Goal: Navigation & Orientation: Go to known website

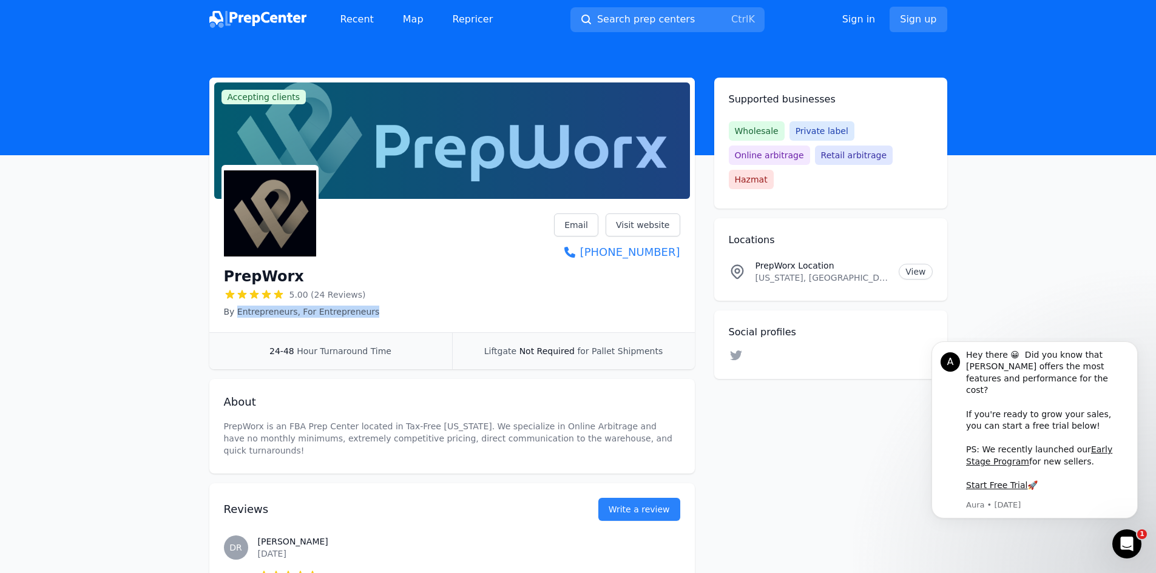
drag, startPoint x: 235, startPoint y: 306, endPoint x: 439, endPoint y: 317, distance: 204.1
click at [432, 317] on div "PrepWorx 5.00 (24 Reviews) By Entrepreneurs, For Entrepreneurs Email Visit webs…" at bounding box center [452, 266] width 456 height 104
click at [423, 327] on div "PrepWorx 5.00 (24 Reviews) By Entrepreneurs, For Entrepreneurs Email Visit webs…" at bounding box center [451, 268] width 485 height 129
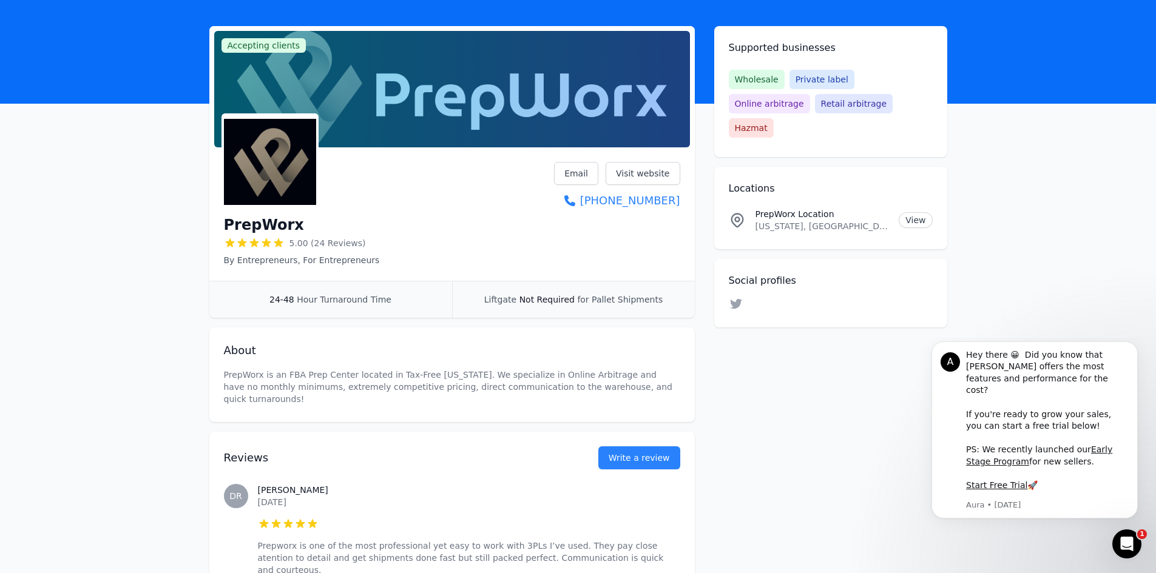
scroll to position [61, 0]
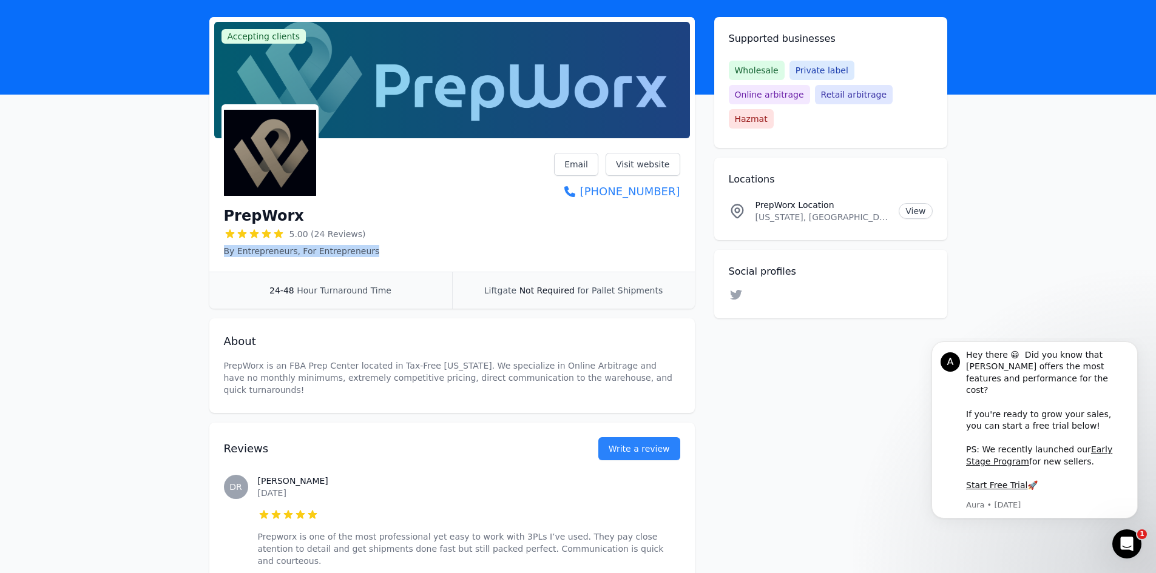
drag, startPoint x: 244, startPoint y: 257, endPoint x: 450, endPoint y: 258, distance: 206.2
click at [339, 274] on div "24-48 Hour Turnaround Time" at bounding box center [330, 290] width 243 height 36
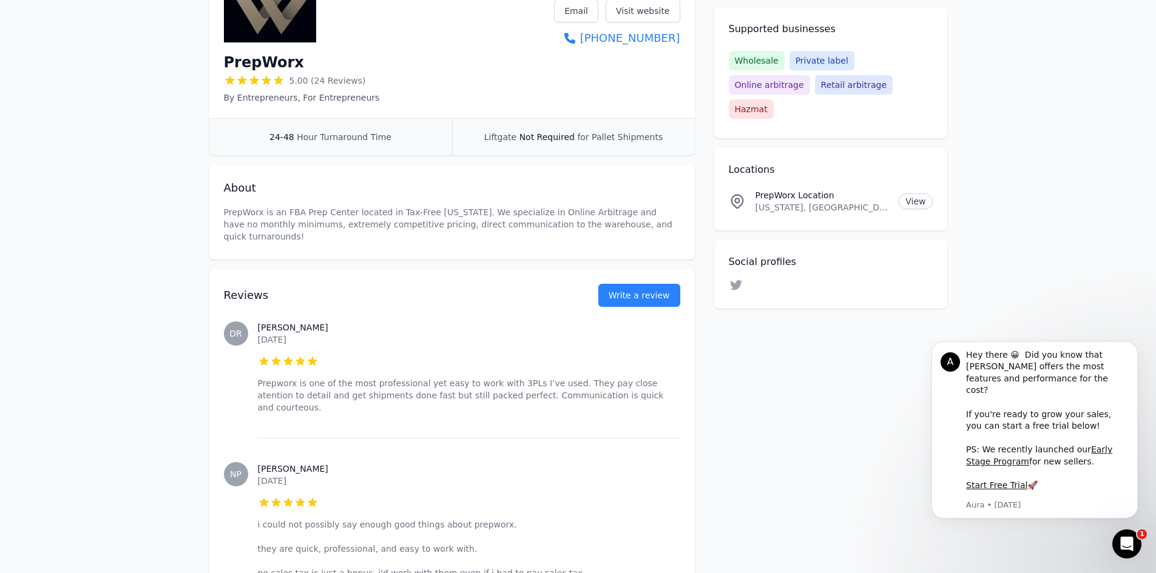
scroll to position [303, 0]
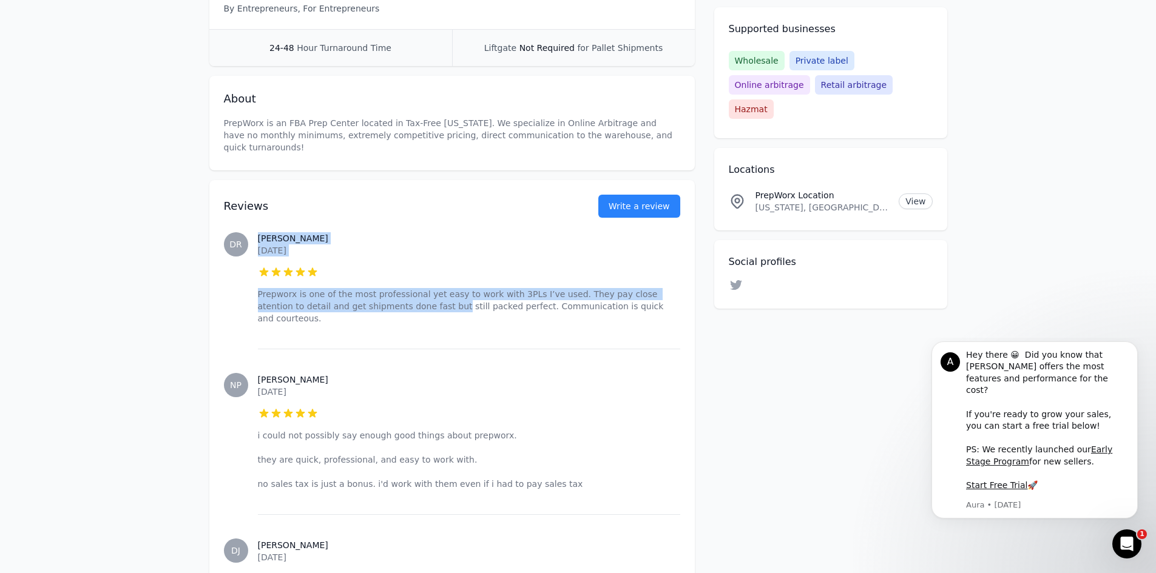
drag, startPoint x: 252, startPoint y: 284, endPoint x: 400, endPoint y: 303, distance: 149.3
click at [386, 298] on div "[PERSON_NAME] [DATE] 5 out of 5 stars Prepworx is one of the most professional …" at bounding box center [452, 278] width 456 height 141
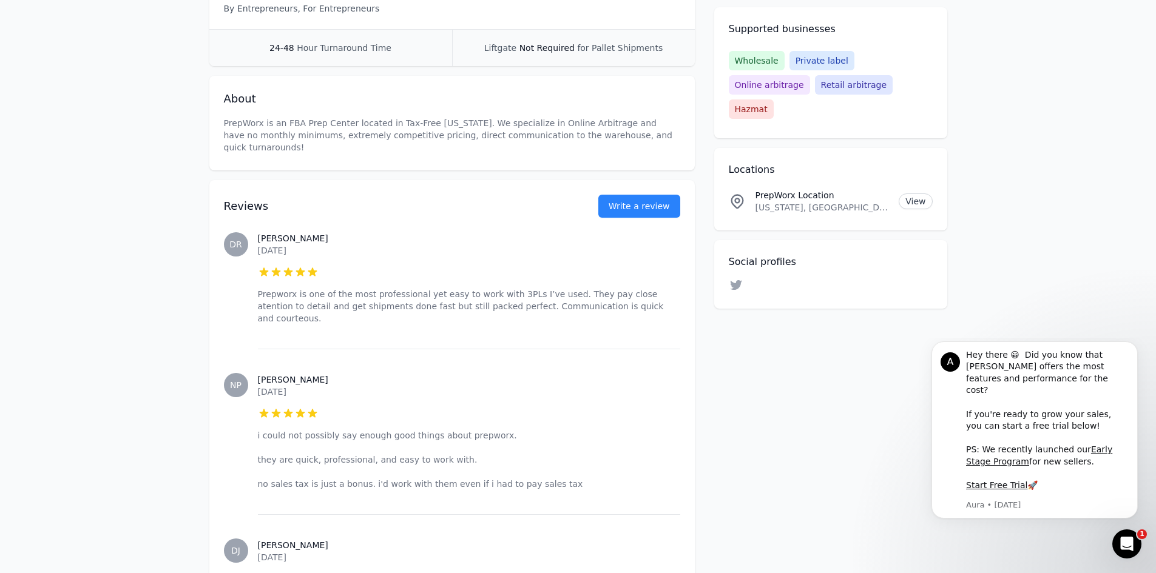
click at [411, 349] on div "[PERSON_NAME] [DATE] 5 out of 5 stars i could not possibly say enough good thin…" at bounding box center [469, 432] width 422 height 166
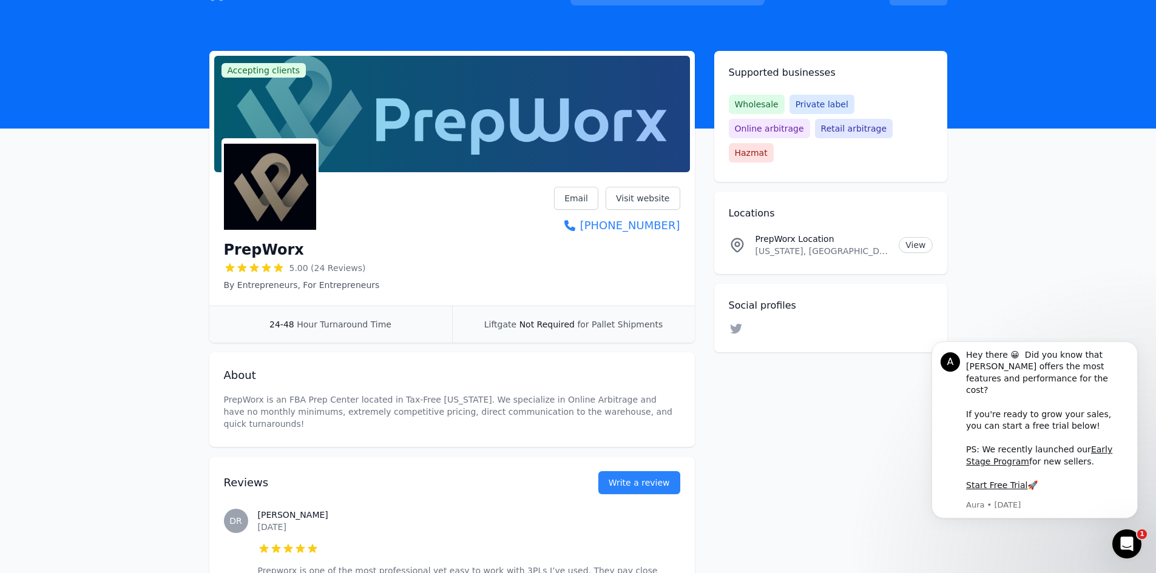
scroll to position [0, 0]
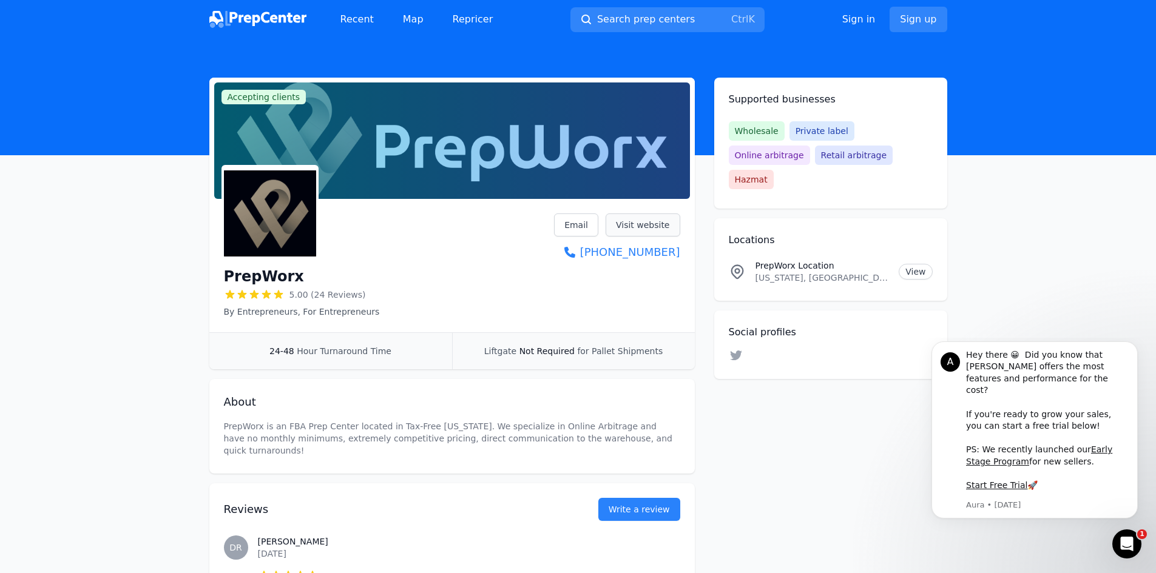
click at [652, 226] on link "Visit website" at bounding box center [642, 225] width 75 height 23
